Goal: Task Accomplishment & Management: Use online tool/utility

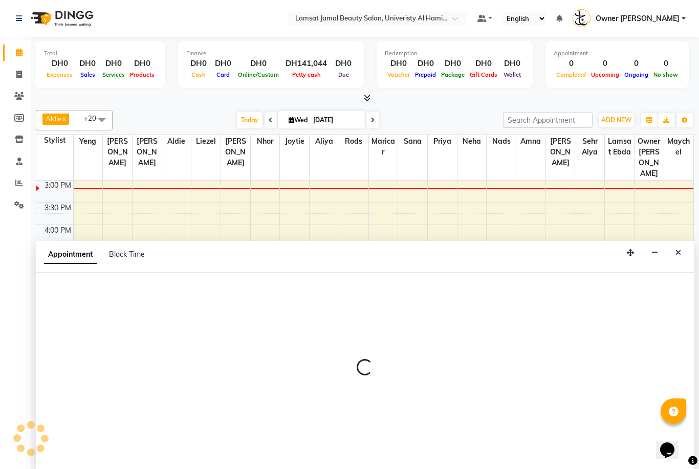
scroll to position [1, 0]
click at [678, 249] on icon "Close" at bounding box center [678, 252] width 6 height 7
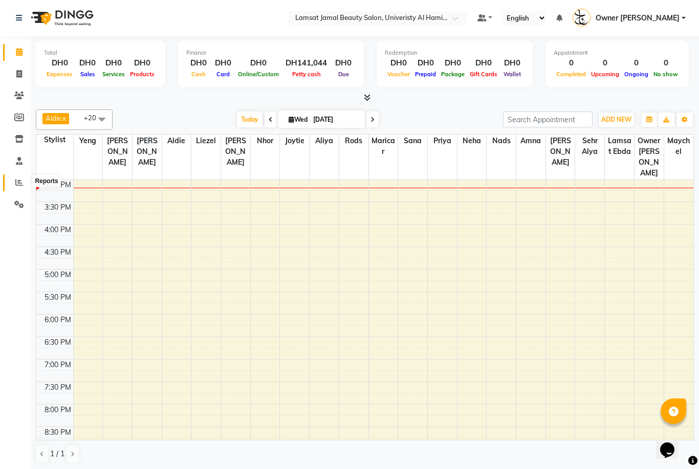
click at [19, 182] on icon at bounding box center [19, 183] width 8 height 8
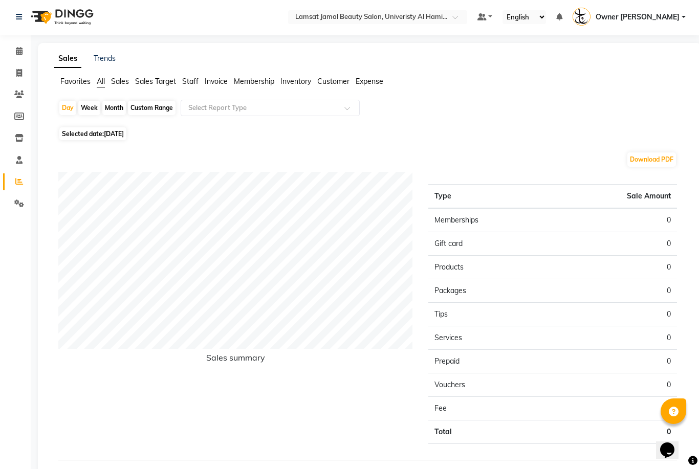
scroll to position [0, 0]
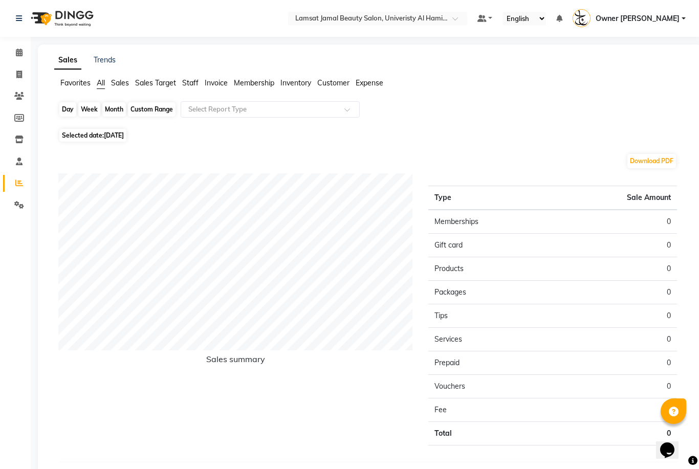
click at [65, 106] on div "Day" at bounding box center [67, 109] width 17 height 14
select select "9"
select select "2025"
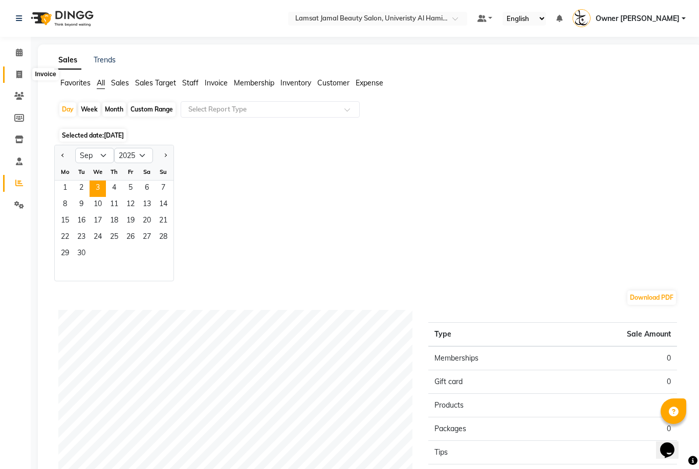
click at [17, 72] on icon at bounding box center [19, 75] width 6 height 8
select select "service"
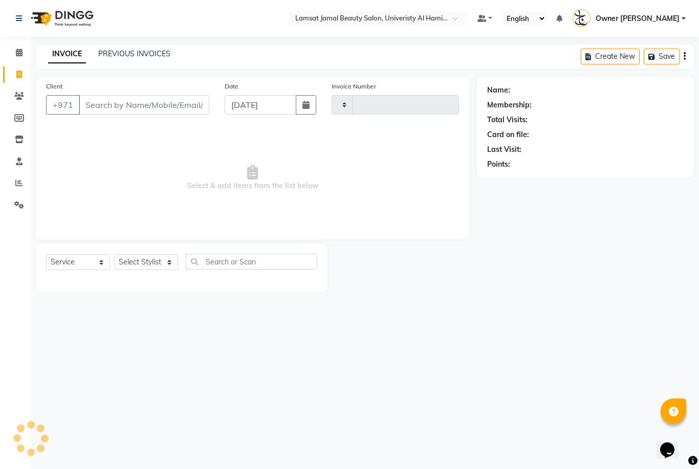
type input "3181"
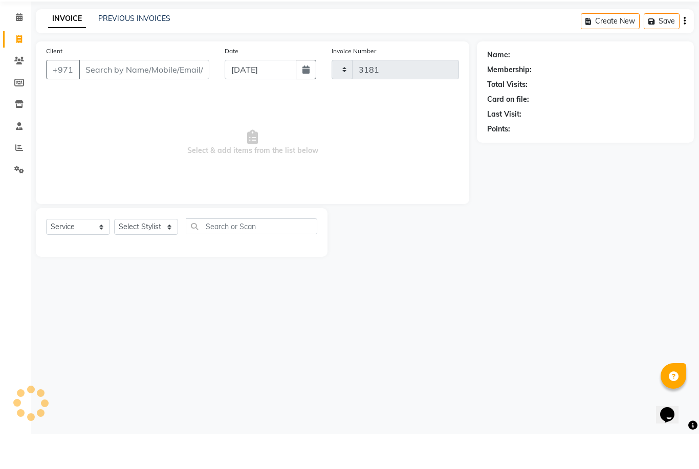
select select "8294"
click at [25, 47] on span at bounding box center [19, 53] width 18 height 12
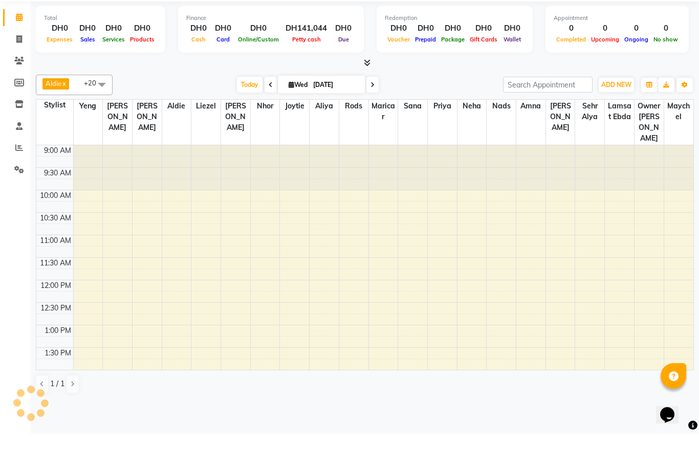
scroll to position [271, 0]
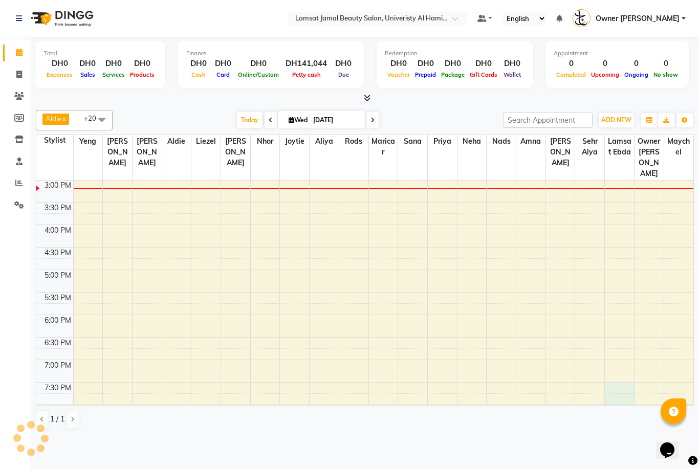
select select "79929"
select select "1080"
select select "tentative"
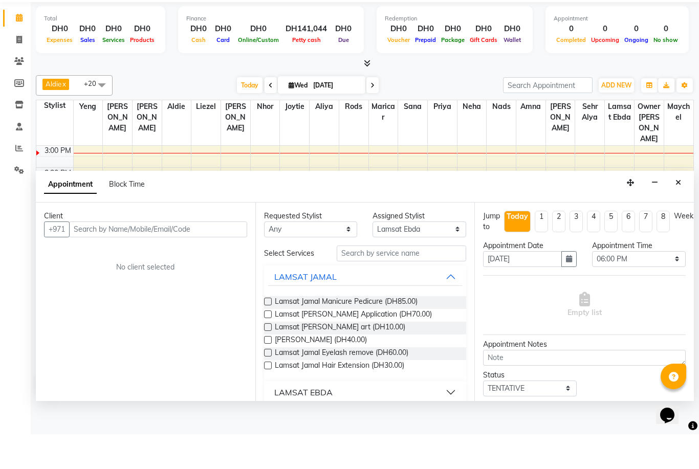
scroll to position [0, 0]
click at [20, 49] on icon at bounding box center [19, 53] width 7 height 8
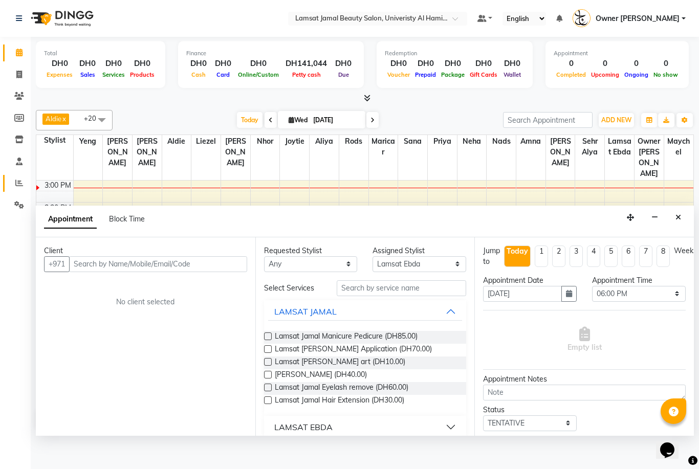
click at [18, 181] on icon at bounding box center [19, 183] width 8 height 8
